Goal: Check status: Check status

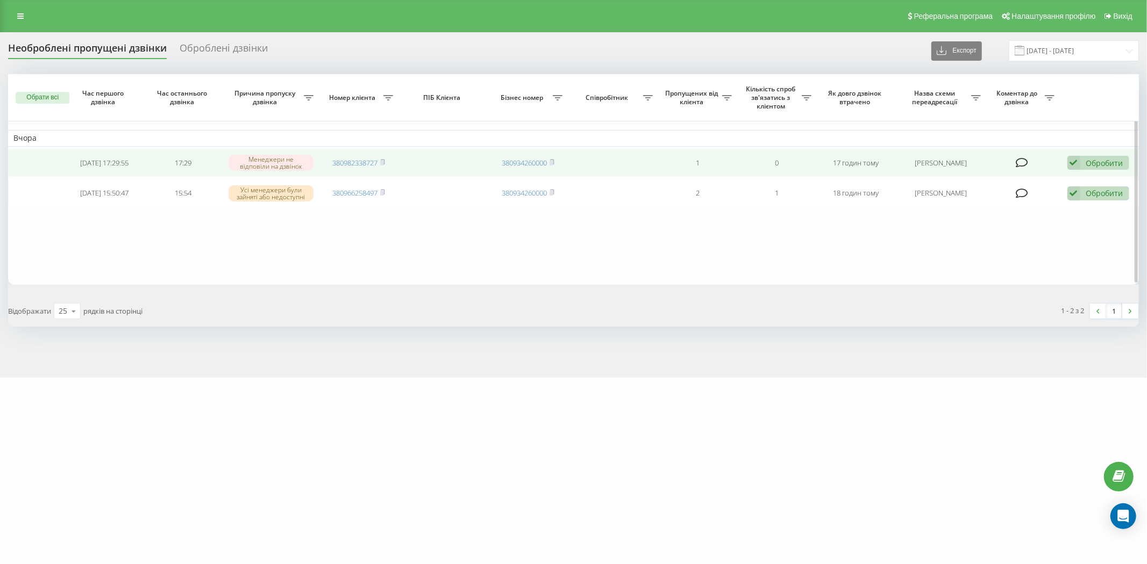
click at [387, 162] on td "380982338727" at bounding box center [358, 163] width 79 height 28
click at [383, 162] on rect at bounding box center [381, 163] width 3 height 5
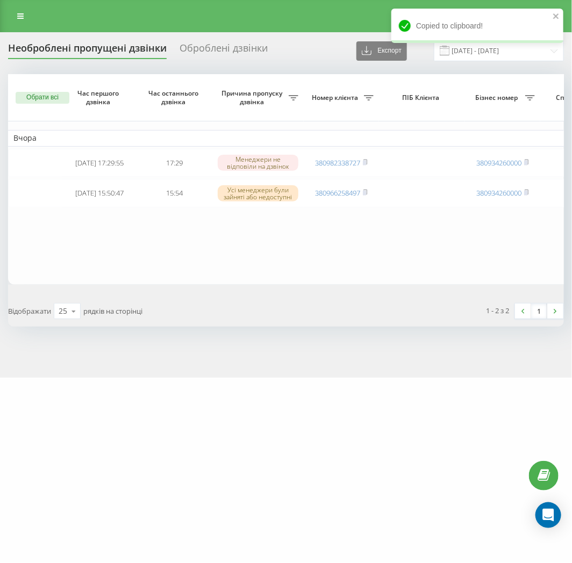
click at [373, 312] on div "1 - 2 з 2 1" at bounding box center [428, 311] width 285 height 31
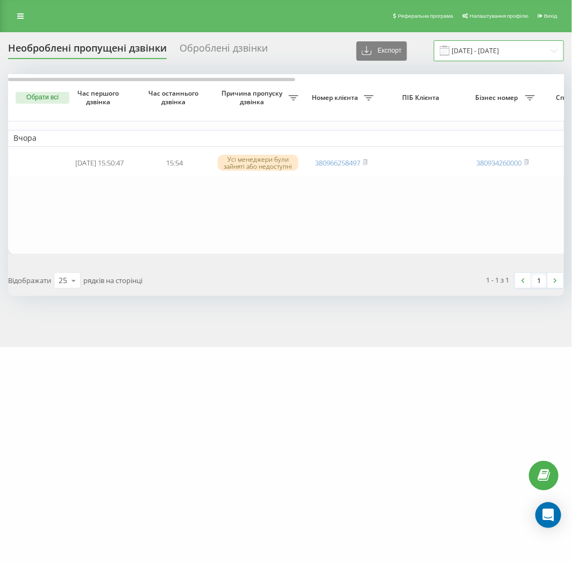
click at [457, 54] on input "[DATE] - [DATE]" at bounding box center [499, 50] width 130 height 21
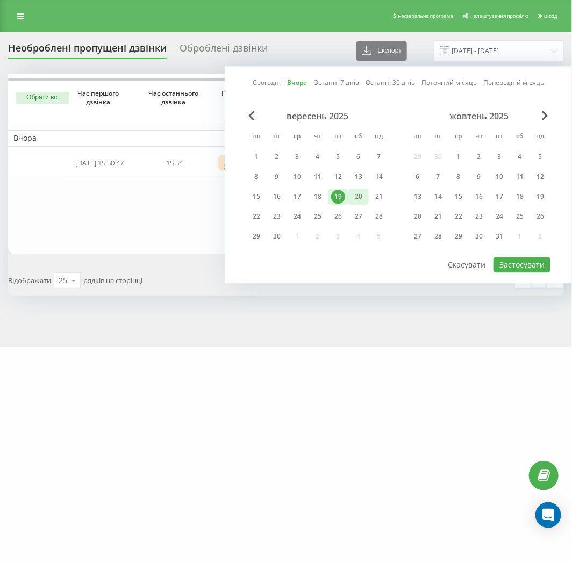
click at [353, 197] on div "20" at bounding box center [359, 197] width 14 height 14
click at [506, 263] on button "Застосувати" at bounding box center [521, 265] width 57 height 16
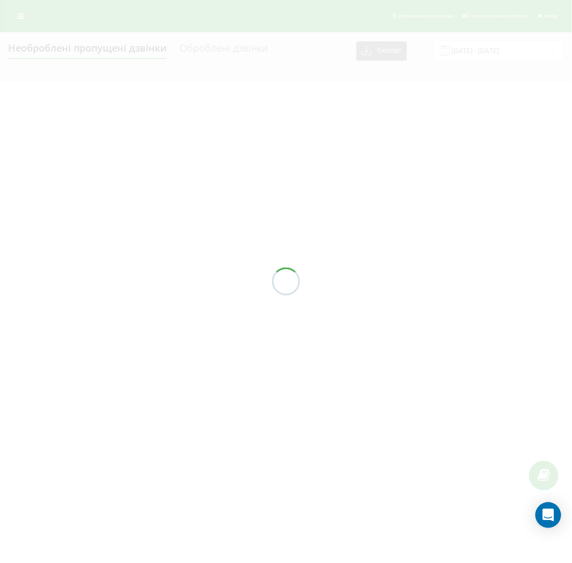
type input "[DATE] - [DATE]"
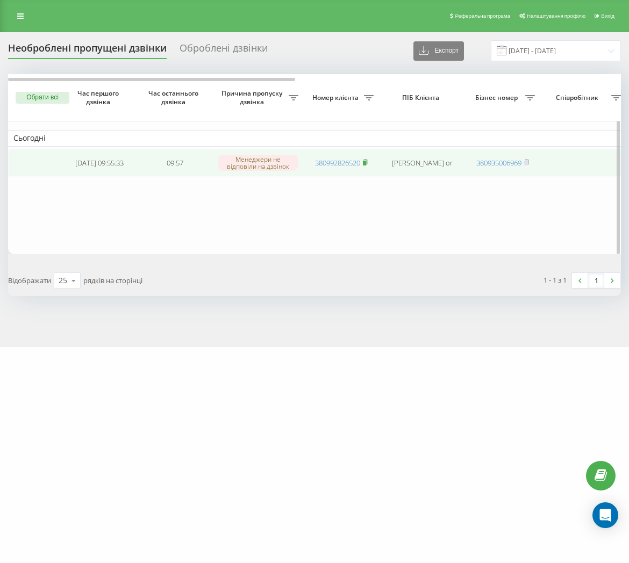
click at [364, 159] on span at bounding box center [365, 163] width 5 height 10
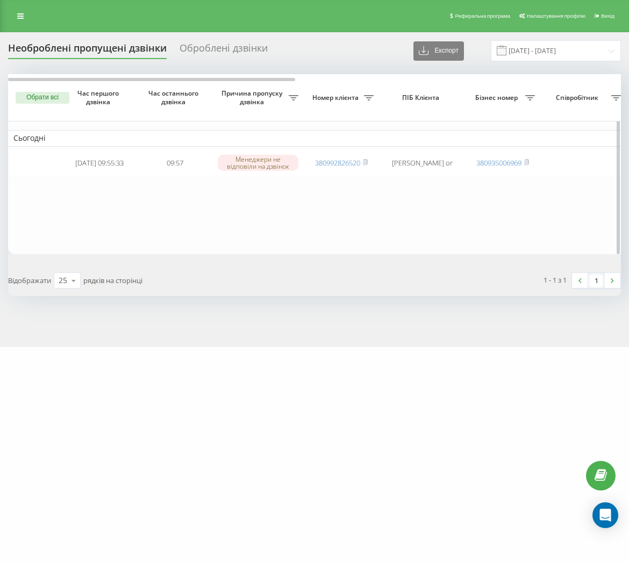
click at [273, 234] on table "Сьогодні [DATE] 09:55:33 09:57 Менеджери не відповіли на дзвінок 380992826520 […" at bounding box center [545, 164] width 1075 height 180
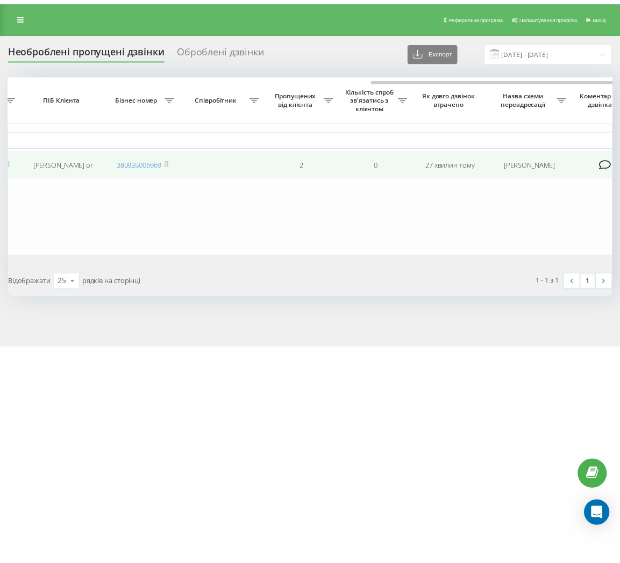
scroll to position [0, 462]
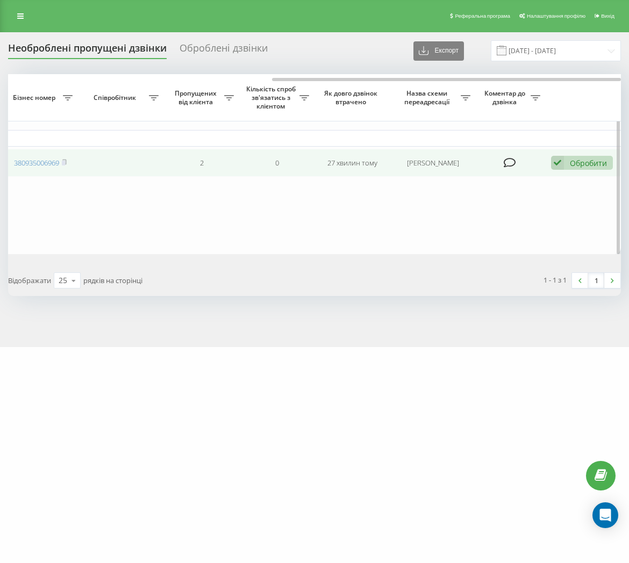
click at [571, 164] on div "Обробити" at bounding box center [588, 163] width 37 height 10
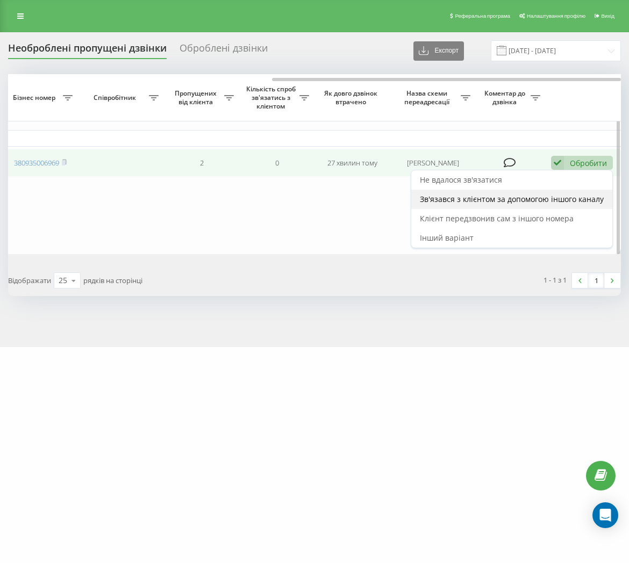
click at [535, 203] on span "Зв'язався з клієнтом за допомогою іншого каналу" at bounding box center [512, 199] width 184 height 10
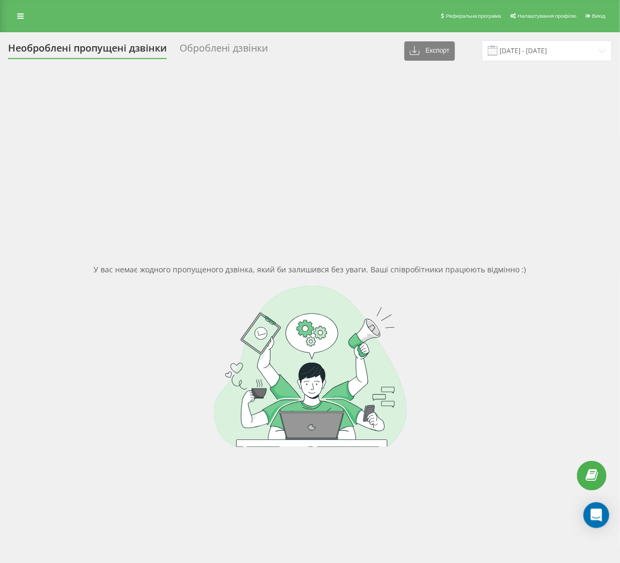
click at [149, 183] on div "У вас немає жодного пропущеного дзвінка, який би залишився без уваги. Ваші спів…" at bounding box center [310, 355] width 604 height 563
